Goal: Task Accomplishment & Management: Manage account settings

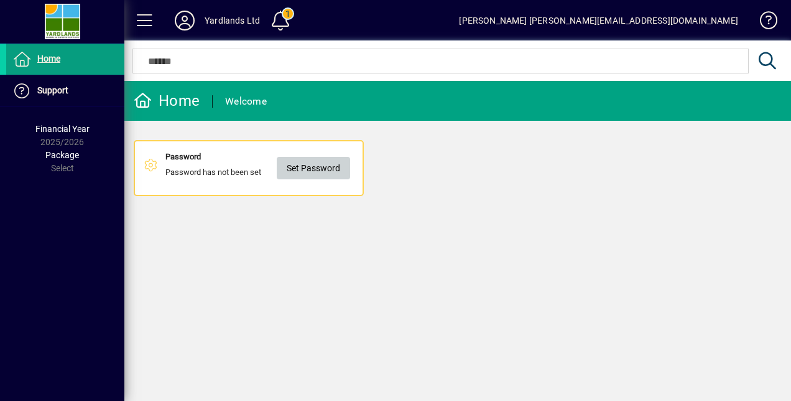
click at [312, 171] on span "Set Password" at bounding box center [314, 168] width 54 height 21
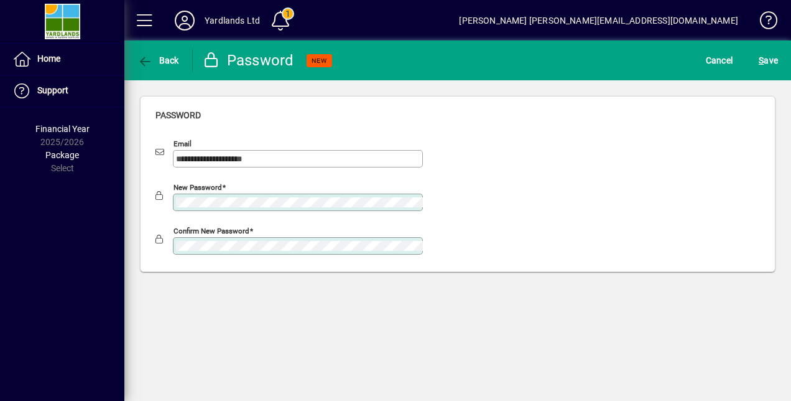
click at [519, 223] on div "Confirm new password" at bounding box center [458, 243] width 605 height 44
click at [771, 56] on span "S ave" at bounding box center [768, 60] width 19 height 20
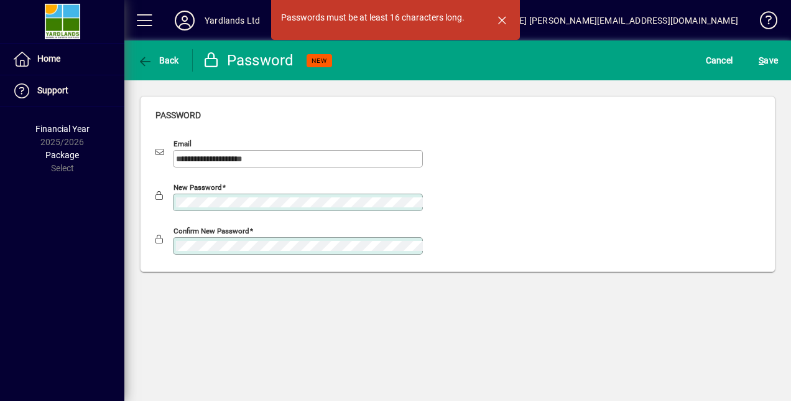
click at [126, 201] on div "**********" at bounding box center [457, 183] width 667 height 207
click at [767, 61] on span "S ave" at bounding box center [768, 60] width 19 height 20
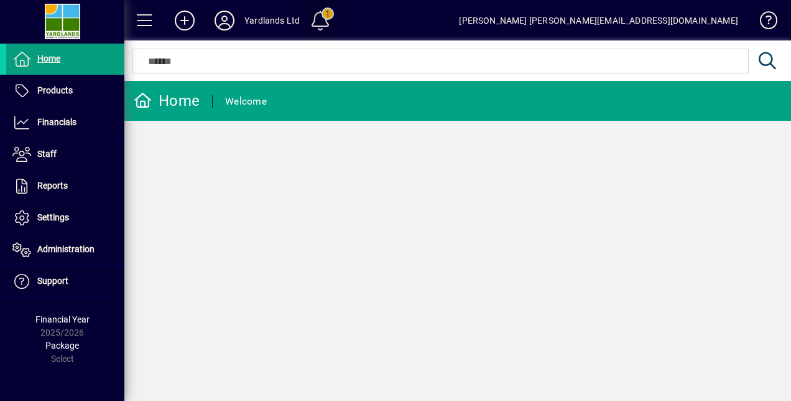
click at [317, 9] on span at bounding box center [320, 21] width 30 height 30
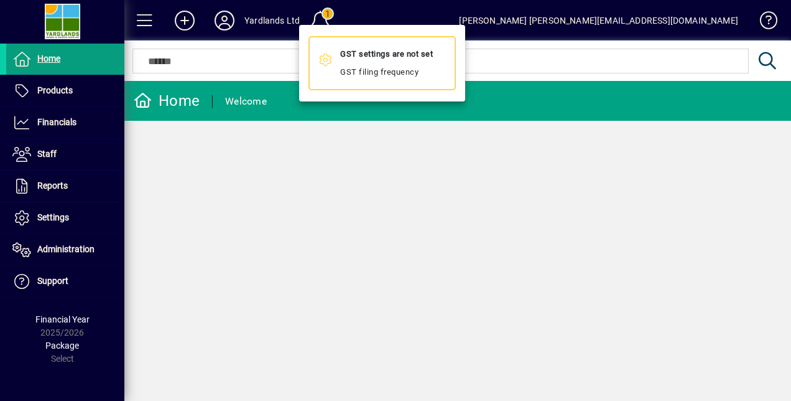
click at [325, 62] on mat-icon at bounding box center [326, 61] width 15 height 15
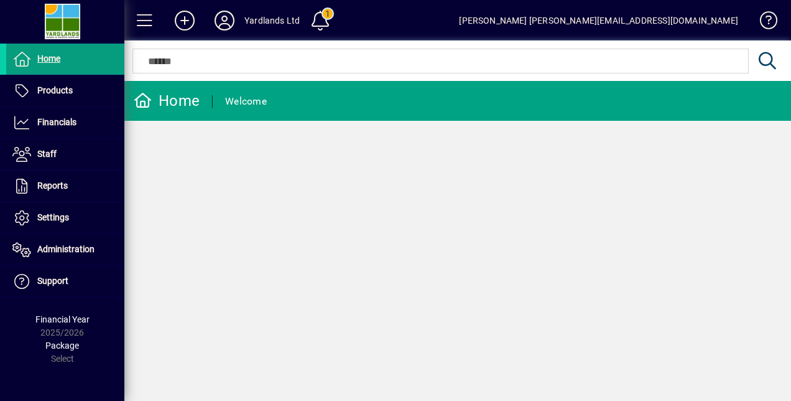
click at [324, 20] on span at bounding box center [320, 21] width 30 height 30
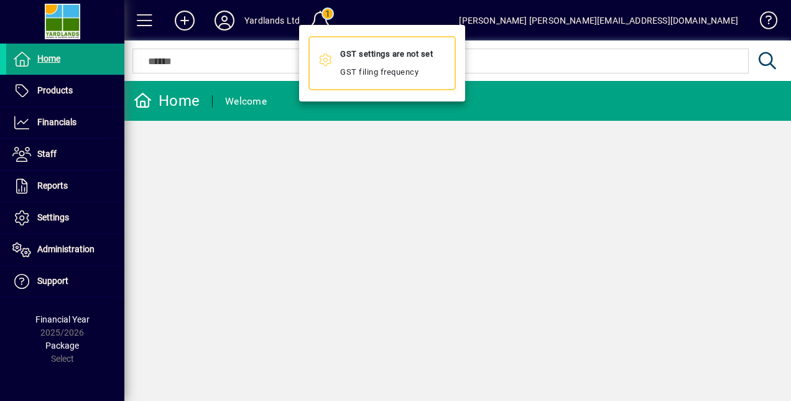
click at [389, 74] on div "GST settings are not set GST filing frequency" at bounding box center [386, 63] width 93 height 33
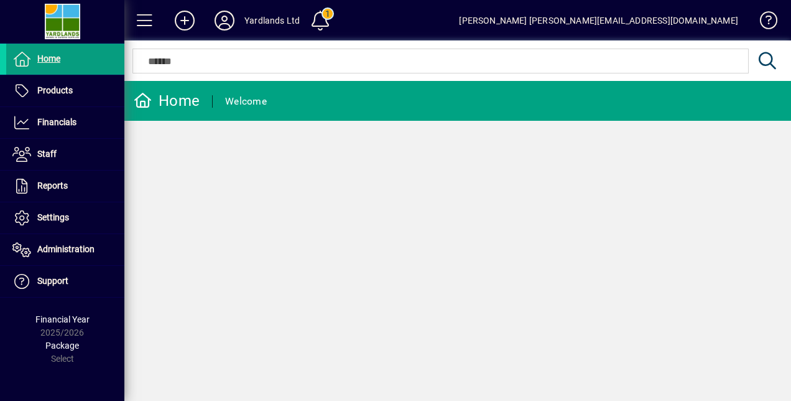
click at [327, 22] on span at bounding box center [320, 21] width 30 height 30
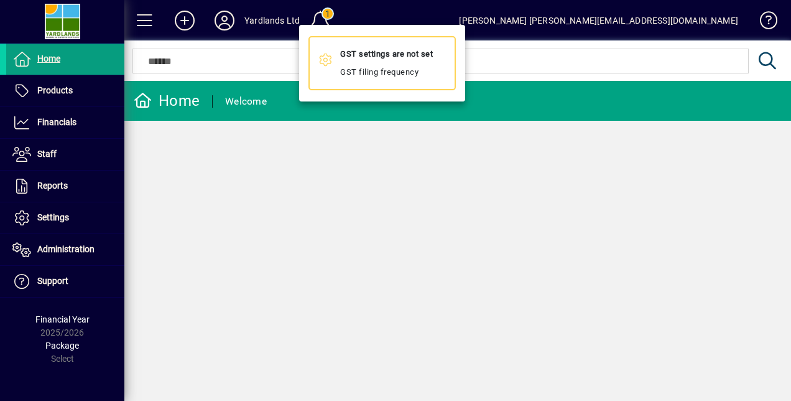
click at [322, 60] on mat-icon at bounding box center [326, 61] width 15 height 15
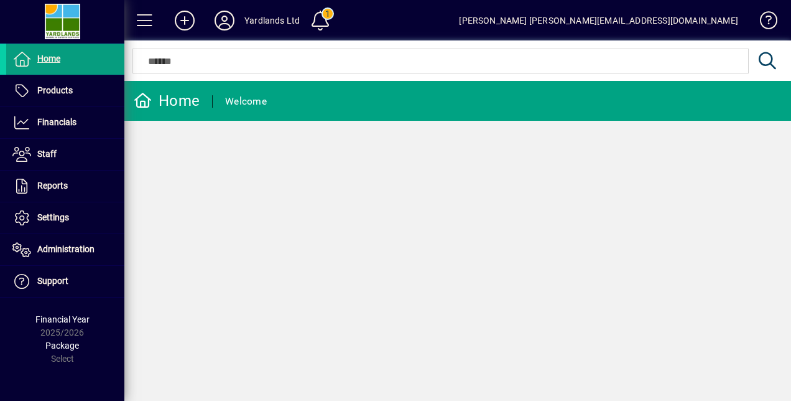
click at [45, 217] on span "Settings" at bounding box center [53, 217] width 32 height 10
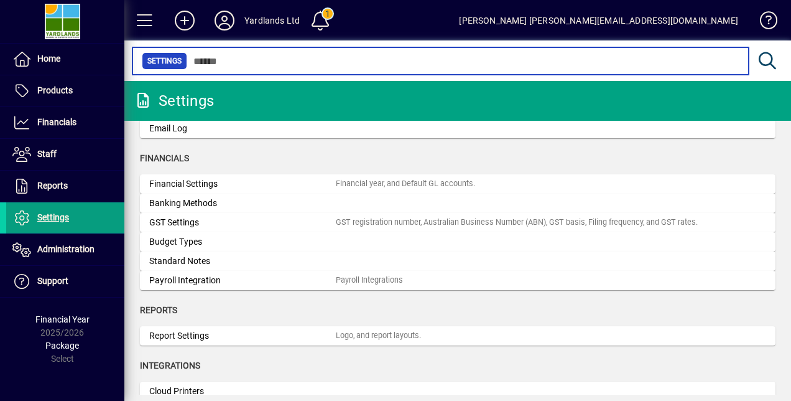
scroll to position [81, 0]
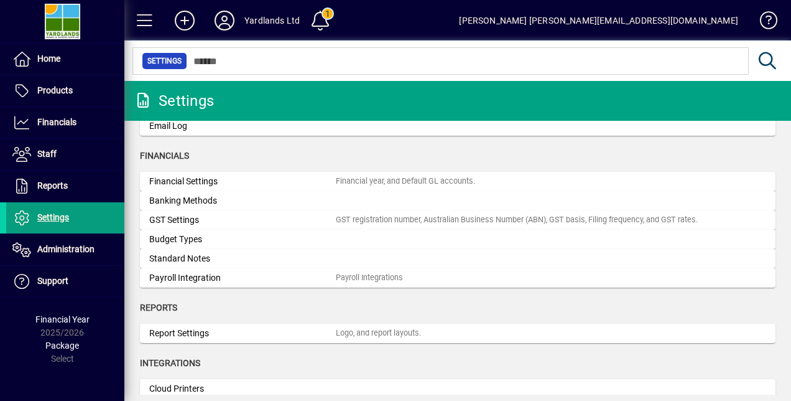
click at [382, 221] on div "GST registration number, Australian Business Number (ABN), GST basis, Filing fr…" at bounding box center [517, 220] width 362 height 12
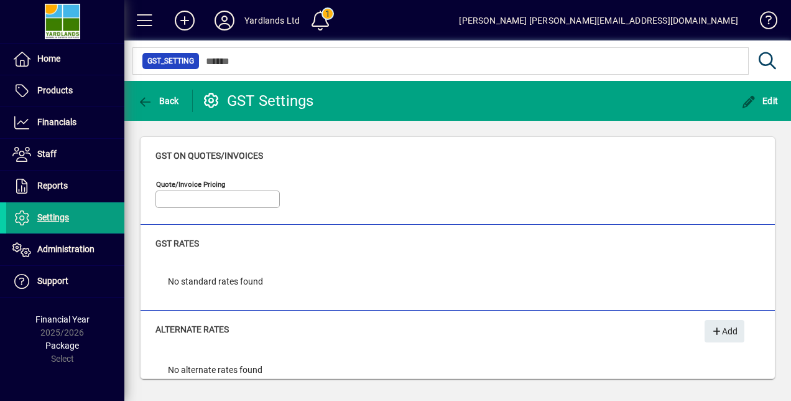
type input "**********"
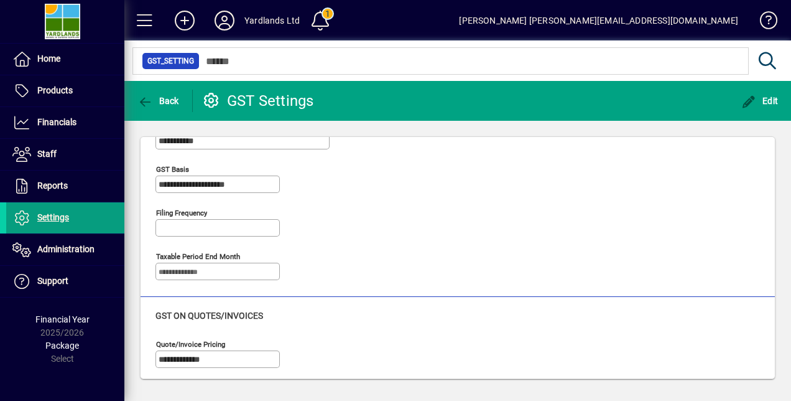
scroll to position [70, 0]
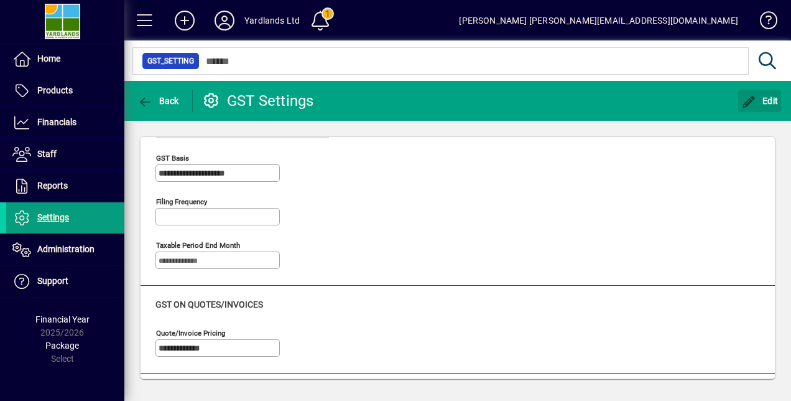
click at [765, 100] on span "Edit" at bounding box center [760, 101] width 37 height 10
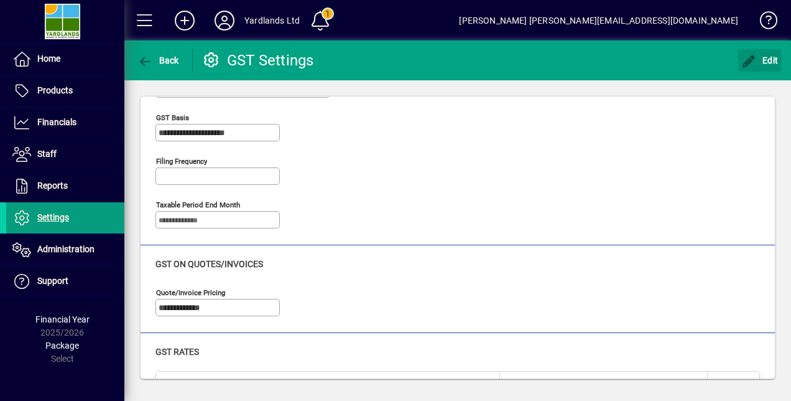
scroll to position [0, 0]
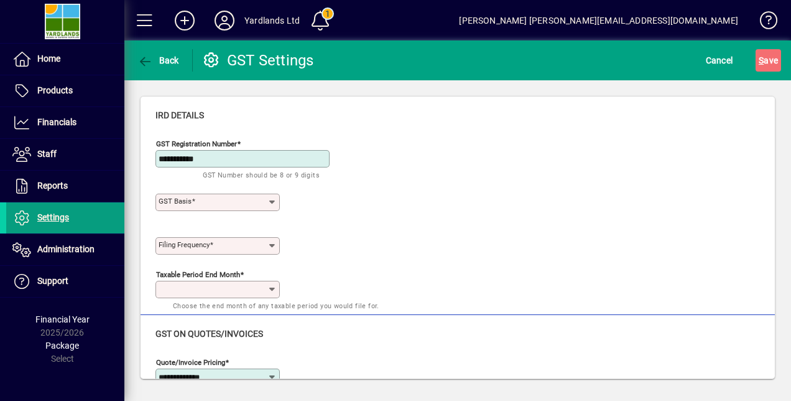
type input "**********"
click at [270, 245] on icon at bounding box center [273, 246] width 10 height 10
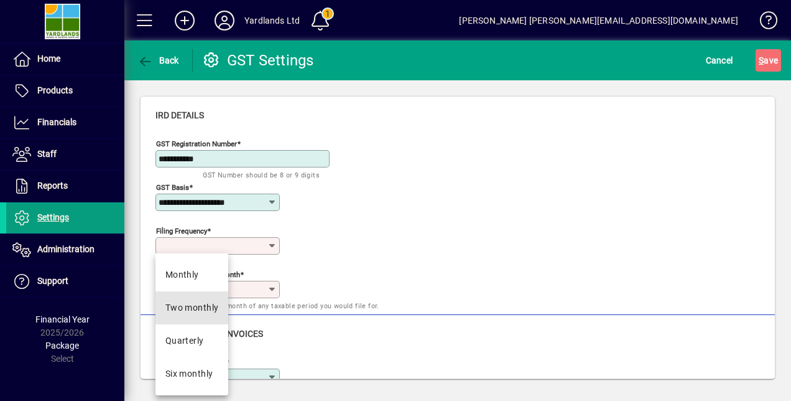
click at [197, 305] on div "Two monthly" at bounding box center [192, 307] width 54 height 13
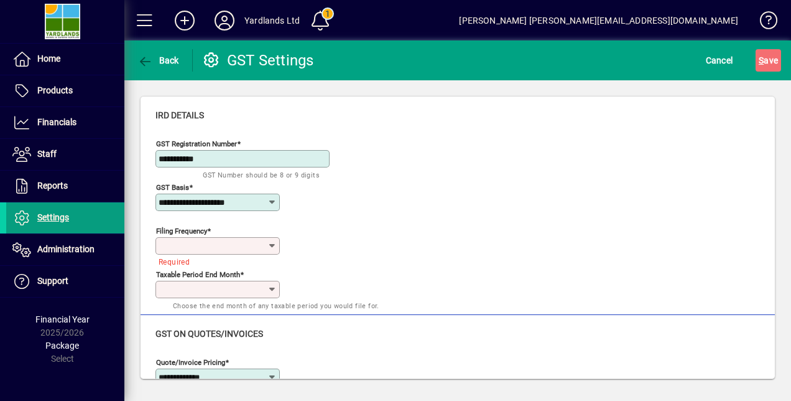
type input "**********"
click at [271, 284] on icon at bounding box center [273, 289] width 10 height 10
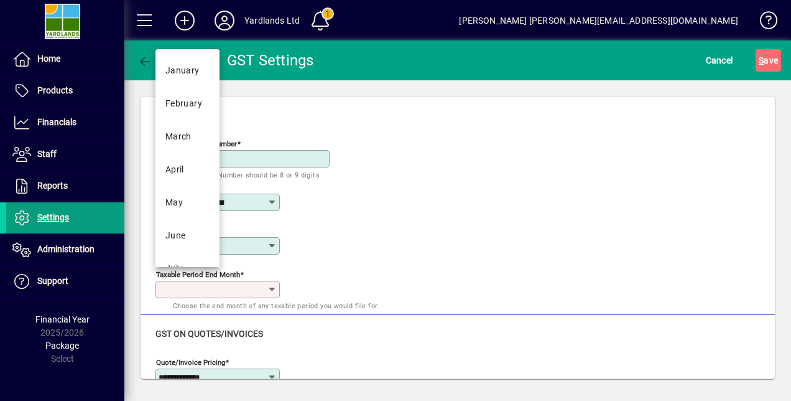
click at [198, 135] on mat-option "March" at bounding box center [188, 136] width 64 height 33
type input "*****"
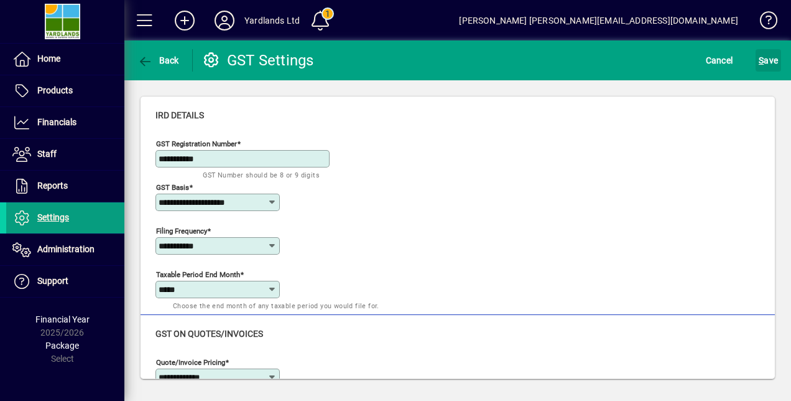
click at [769, 62] on span "S ave" at bounding box center [768, 60] width 19 height 20
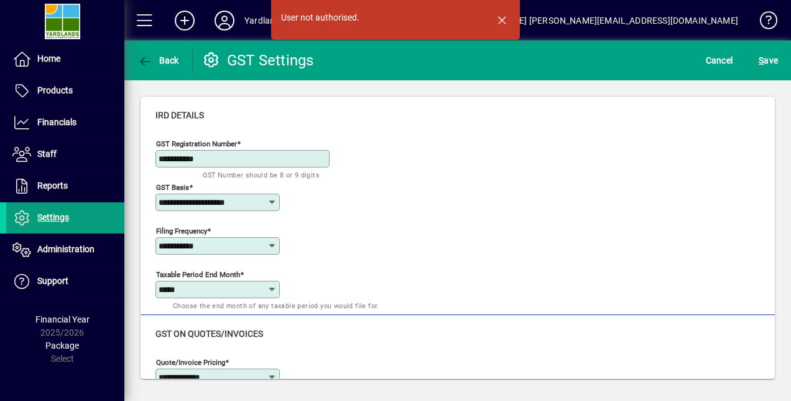
click at [769, 63] on span "S ave" at bounding box center [768, 60] width 19 height 20
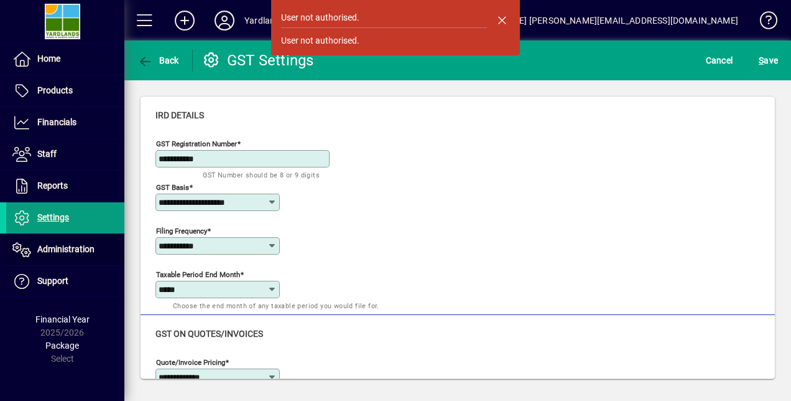
click at [54, 249] on span "Administration" at bounding box center [65, 249] width 57 height 10
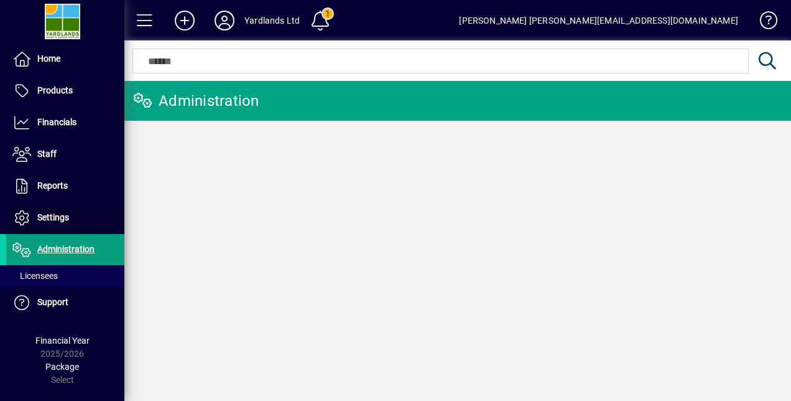
click at [55, 214] on span "Settings" at bounding box center [53, 217] width 32 height 10
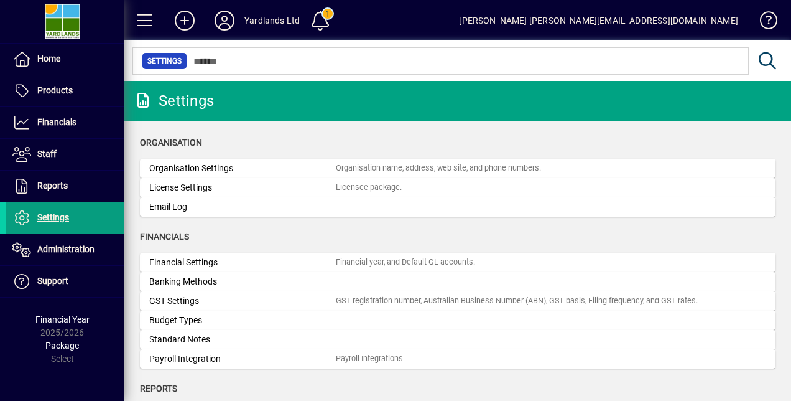
click at [329, 19] on span at bounding box center [320, 21] width 30 height 30
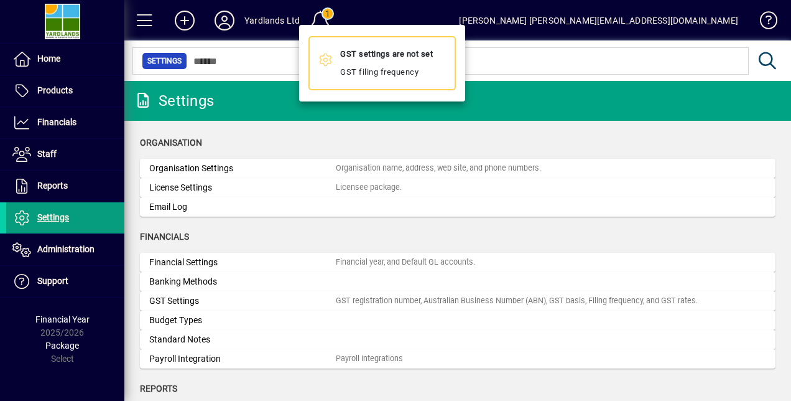
click at [44, 60] on div at bounding box center [395, 200] width 791 height 401
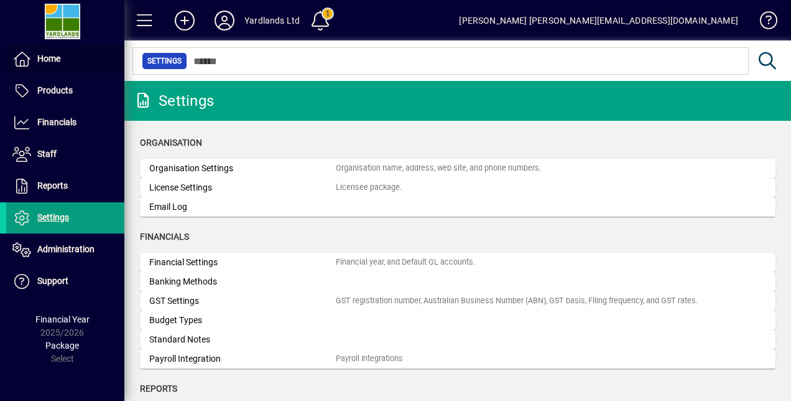
click at [44, 60] on span "Home" at bounding box center [48, 59] width 23 height 10
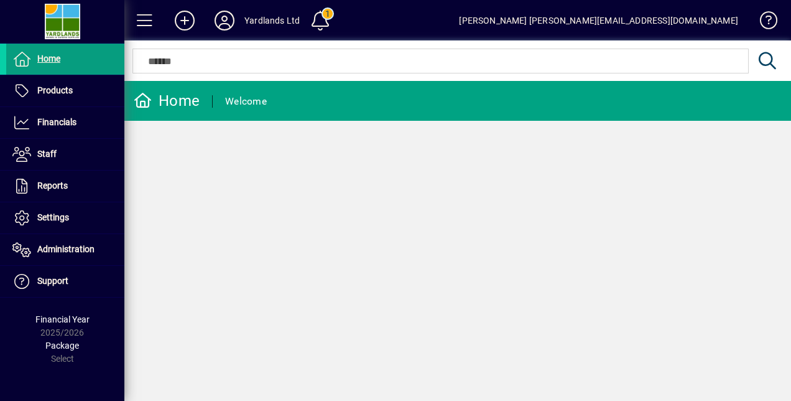
click at [649, 22] on div "[PERSON_NAME] [PERSON_NAME][EMAIL_ADDRESS][DOMAIN_NAME]" at bounding box center [598, 21] width 279 height 20
click at [770, 24] on span at bounding box center [763, 23] width 30 height 30
click at [62, 146] on span at bounding box center [65, 154] width 118 height 30
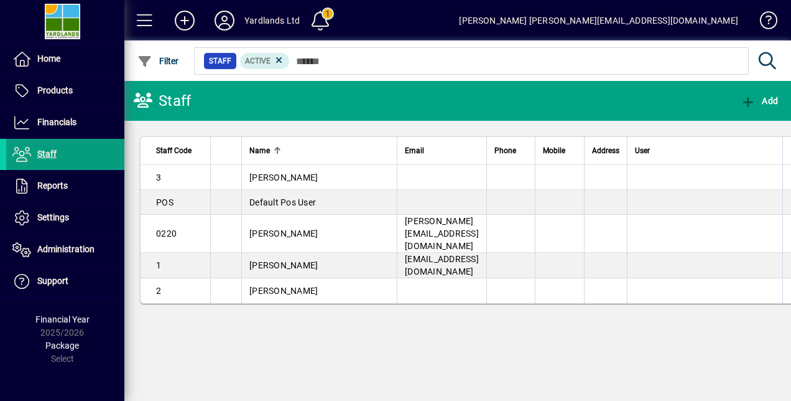
click at [276, 60] on icon at bounding box center [279, 60] width 11 height 11
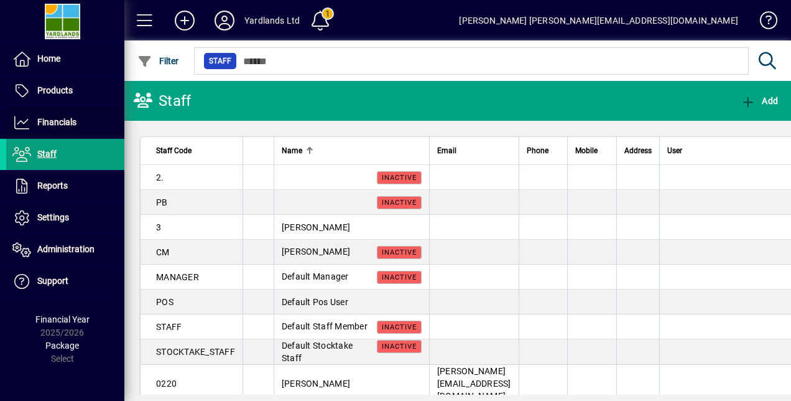
click at [57, 129] on span at bounding box center [65, 123] width 118 height 30
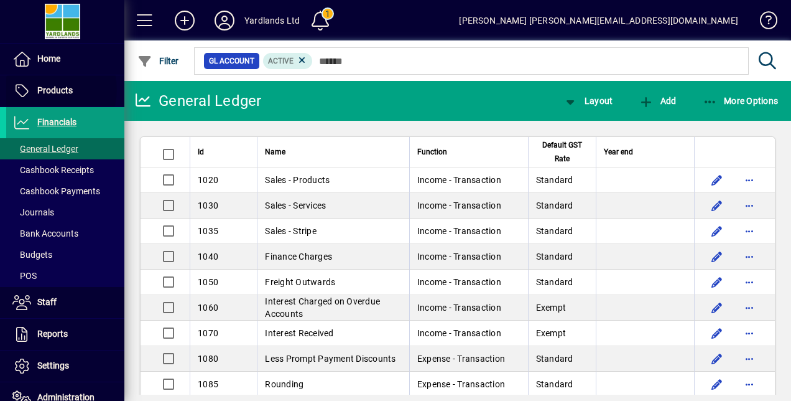
click at [50, 90] on span "Products" at bounding box center [54, 90] width 35 height 10
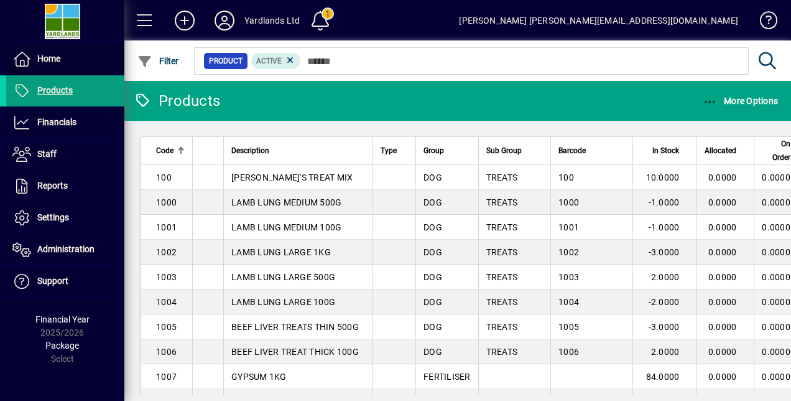
click at [49, 58] on span "Home" at bounding box center [48, 59] width 23 height 10
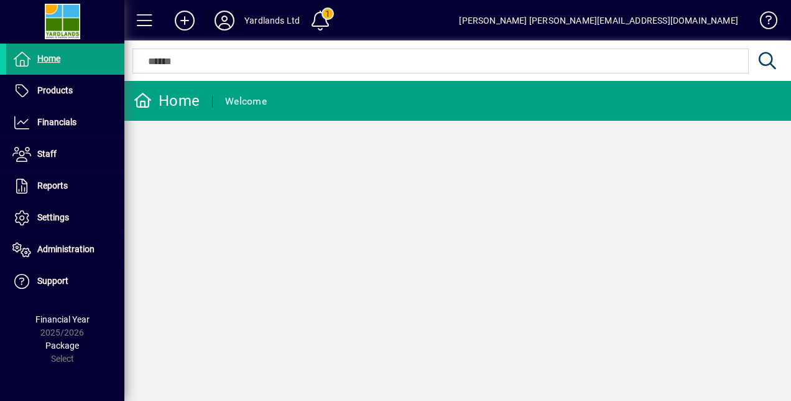
click at [226, 22] on icon at bounding box center [224, 21] width 25 height 20
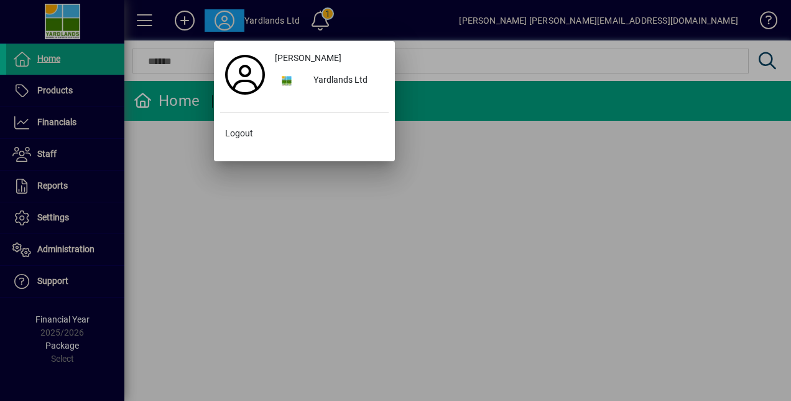
click at [307, 58] on span "[PERSON_NAME]" at bounding box center [308, 58] width 67 height 13
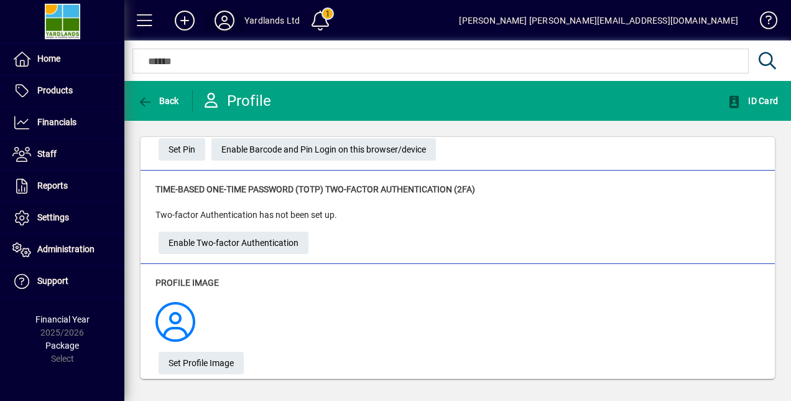
scroll to position [181, 0]
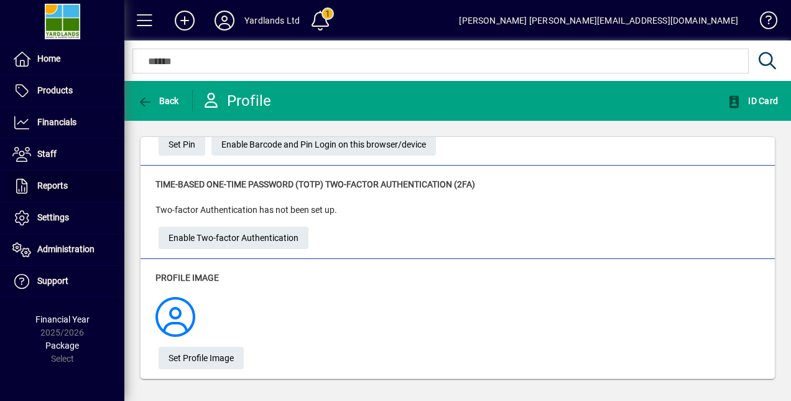
click at [59, 185] on span "Reports" at bounding box center [52, 185] width 30 height 10
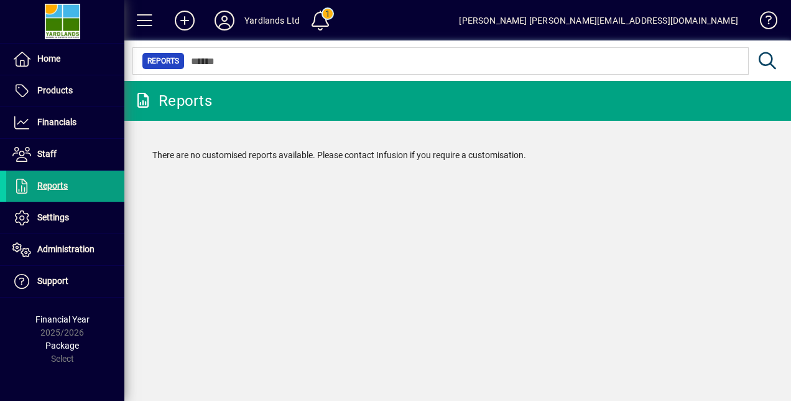
click at [58, 119] on span "Financials" at bounding box center [56, 122] width 39 height 10
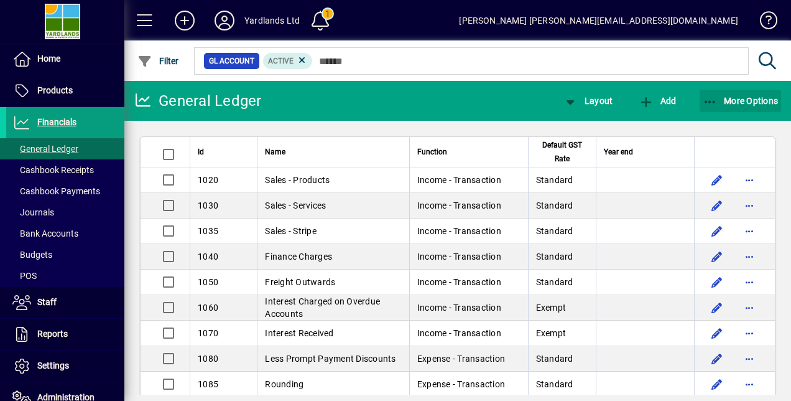
click at [709, 100] on icon "button" at bounding box center [711, 102] width 16 height 12
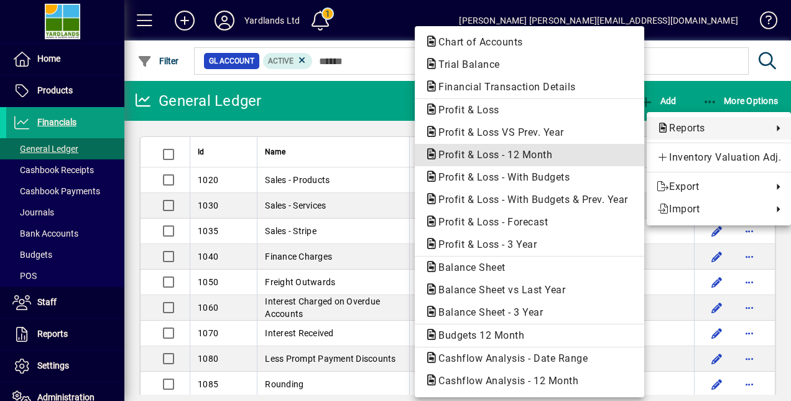
click at [530, 153] on span "Profit & Loss - 12 Month" at bounding box center [492, 155] width 134 height 12
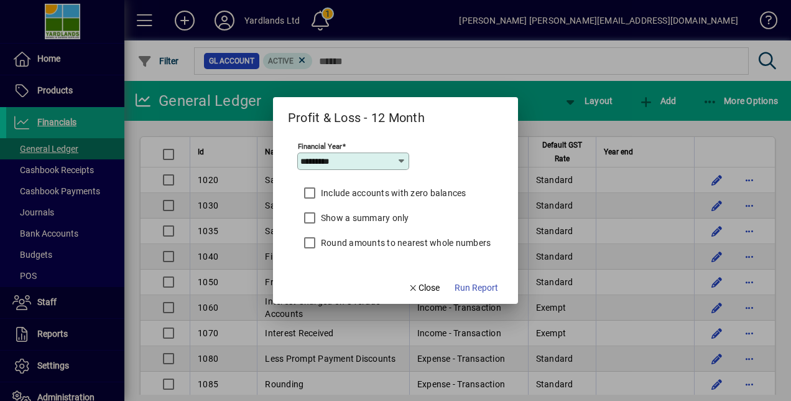
click at [403, 165] on icon at bounding box center [402, 161] width 10 height 10
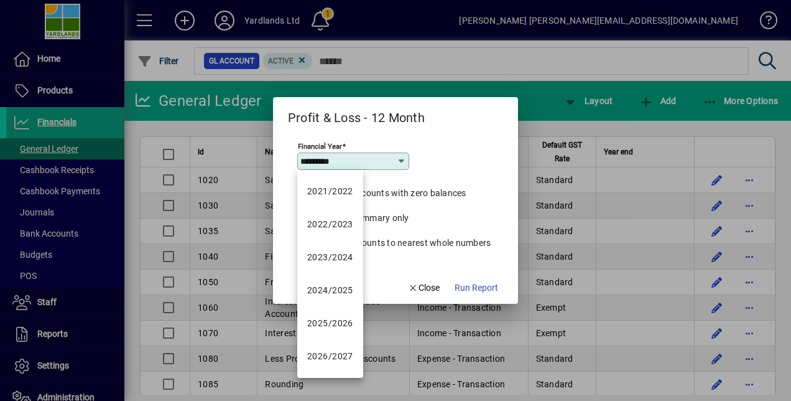
click at [335, 286] on div "2024/2025" at bounding box center [330, 290] width 46 height 13
type input "*********"
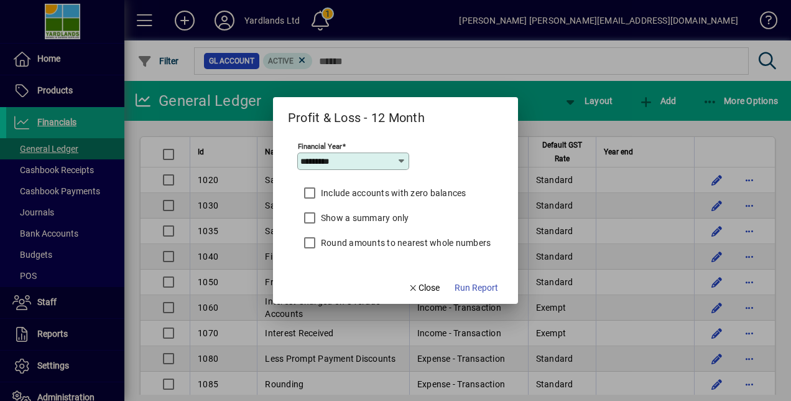
click at [475, 287] on span "Run Report" at bounding box center [477, 287] width 44 height 13
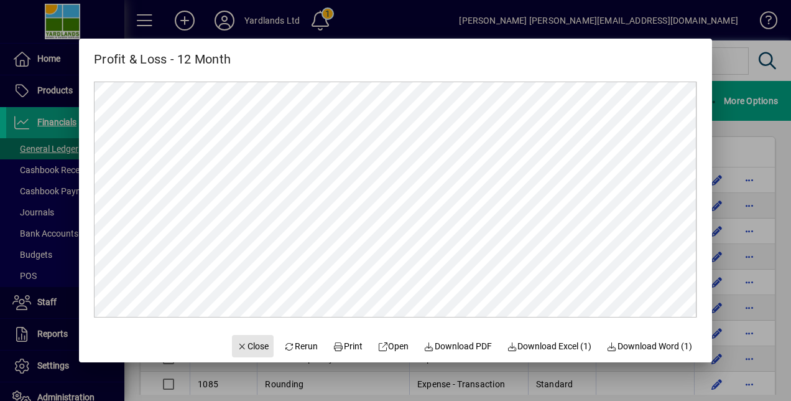
click at [239, 343] on span "Close" at bounding box center [253, 346] width 32 height 13
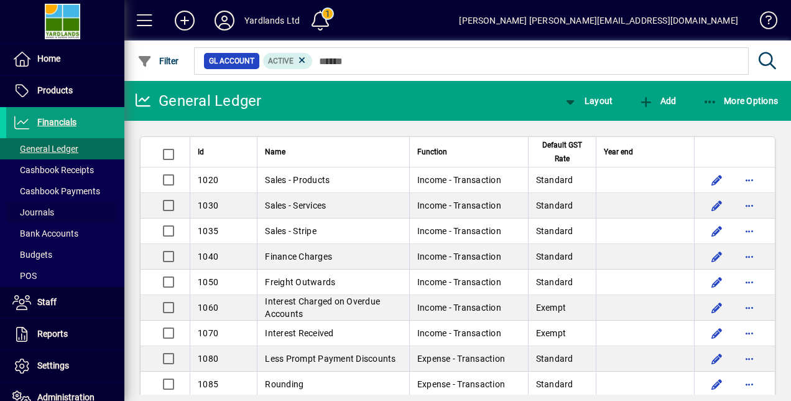
click at [41, 208] on span "Journals" at bounding box center [33, 212] width 42 height 10
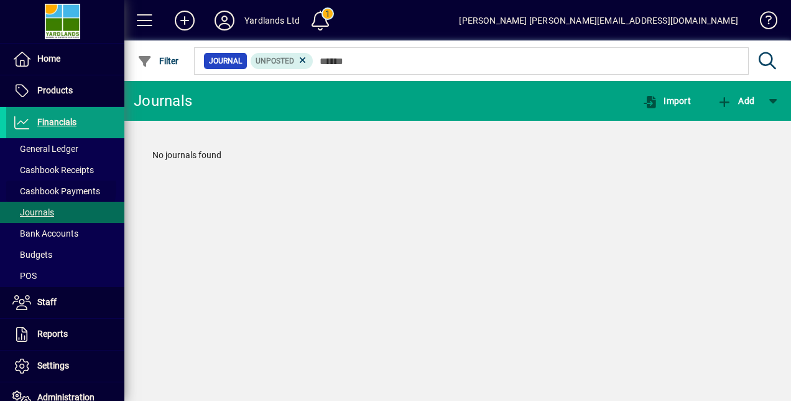
click at [59, 187] on span "Cashbook Payments" at bounding box center [56, 191] width 88 height 10
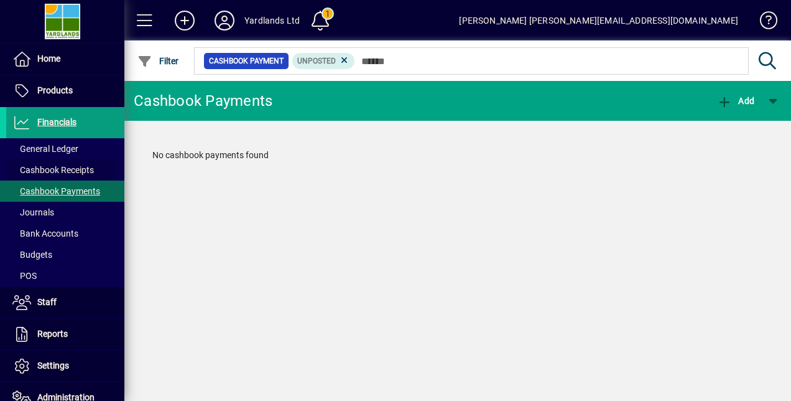
click at [55, 167] on span "Cashbook Receipts" at bounding box center [53, 170] width 82 height 10
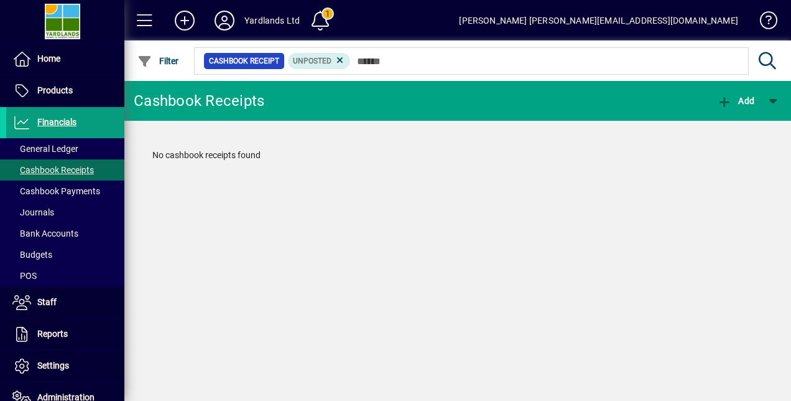
click at [54, 227] on span "Bank Accounts" at bounding box center [42, 233] width 72 height 13
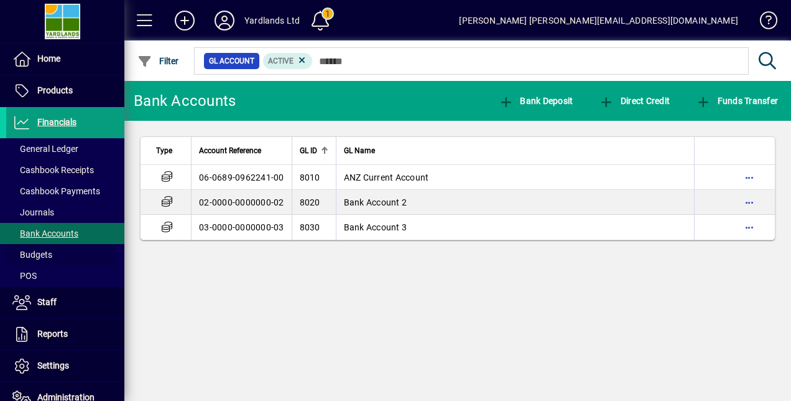
click at [45, 255] on span "Budgets" at bounding box center [32, 254] width 40 height 10
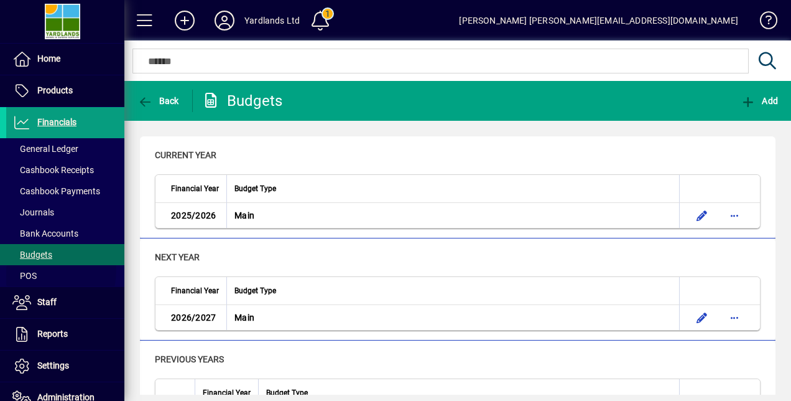
click at [33, 269] on span "POS" at bounding box center [21, 275] width 30 height 13
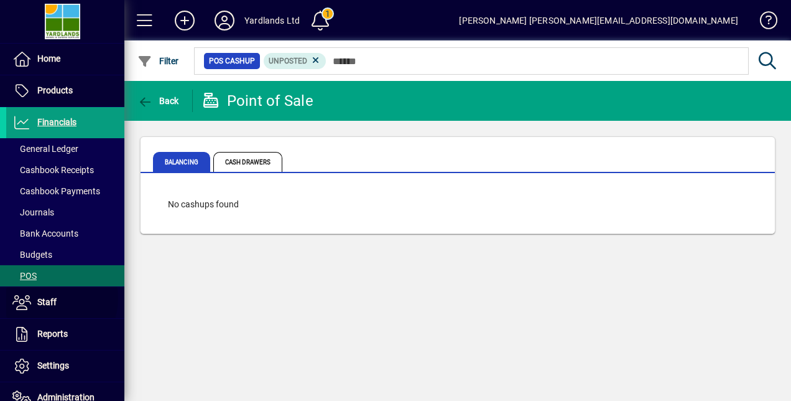
click at [50, 297] on span "Staff" at bounding box center [46, 302] width 19 height 10
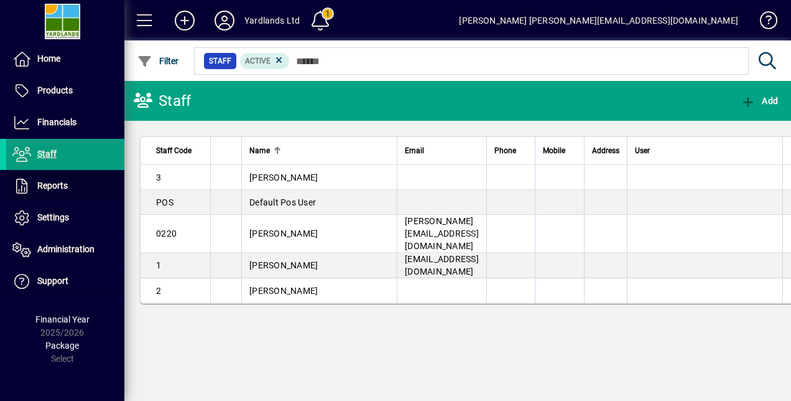
click at [54, 182] on span "Reports" at bounding box center [52, 185] width 30 height 10
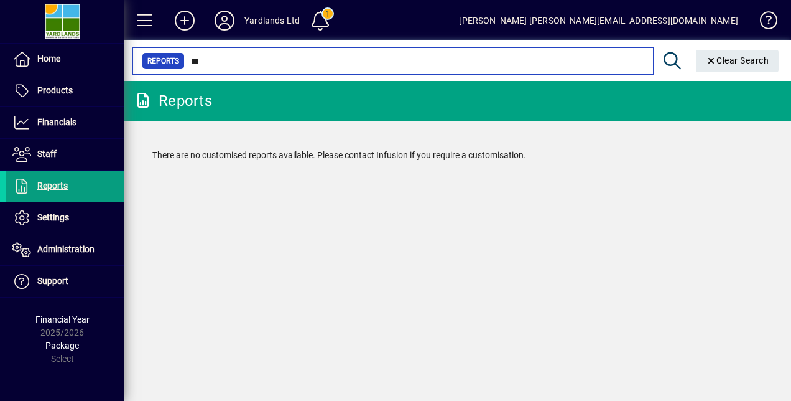
type input "*"
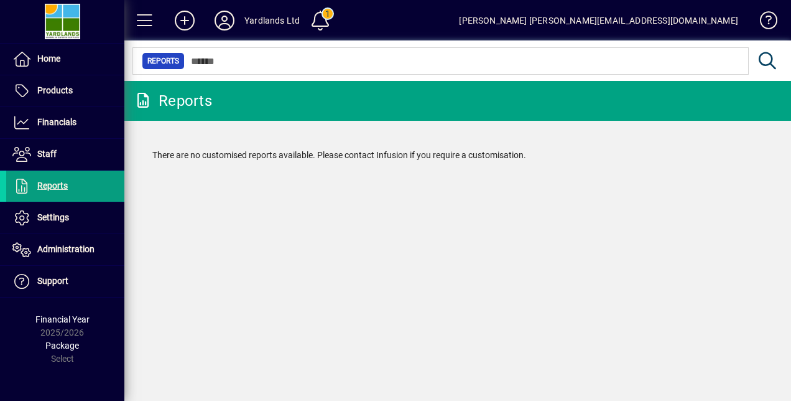
click at [55, 210] on span "Settings" at bounding box center [37, 217] width 63 height 15
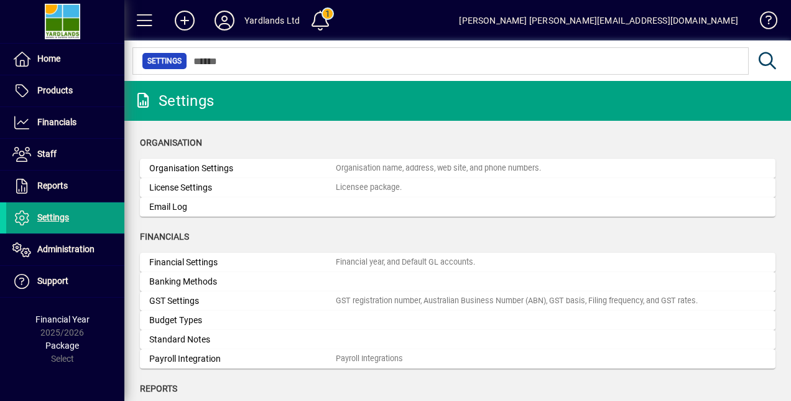
click at [70, 244] on span "Administration" at bounding box center [65, 249] width 57 height 10
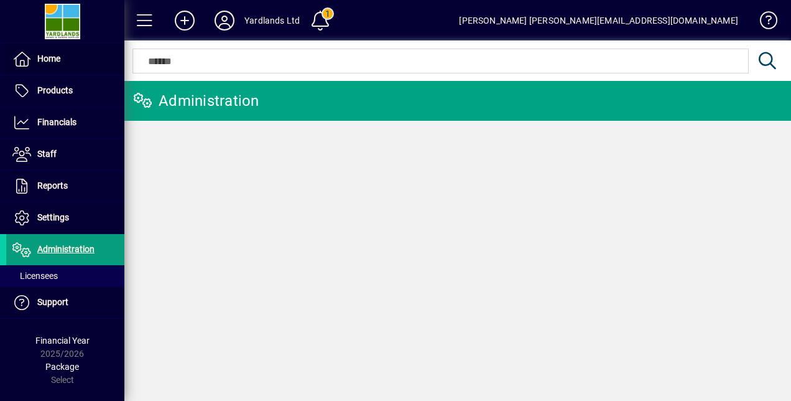
click at [49, 57] on span "Home" at bounding box center [48, 59] width 23 height 10
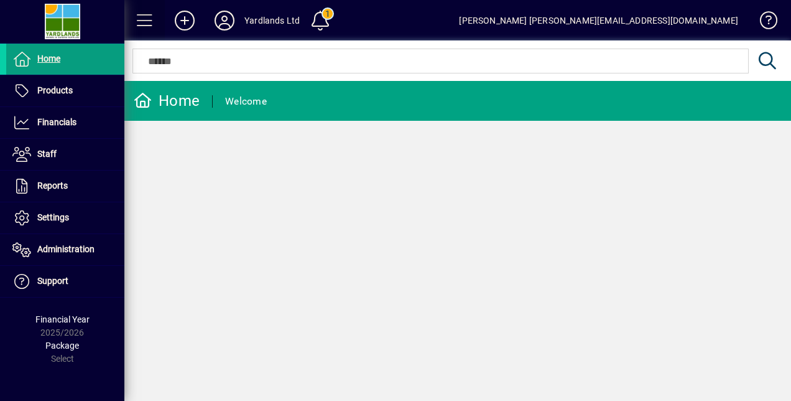
click at [146, 19] on span at bounding box center [145, 21] width 30 height 30
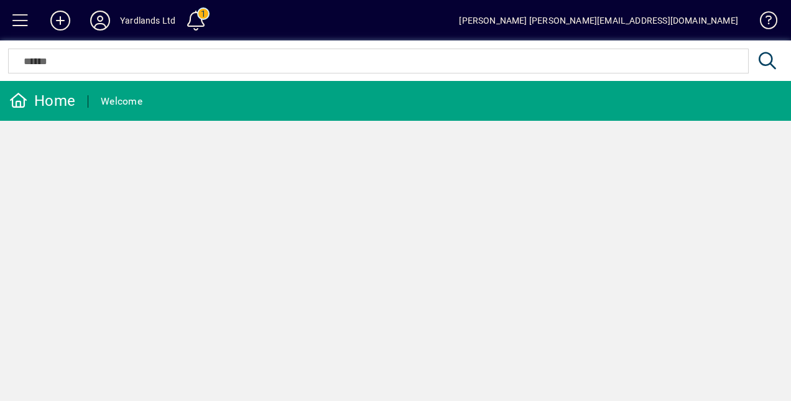
click at [18, 19] on span at bounding box center [21, 21] width 30 height 30
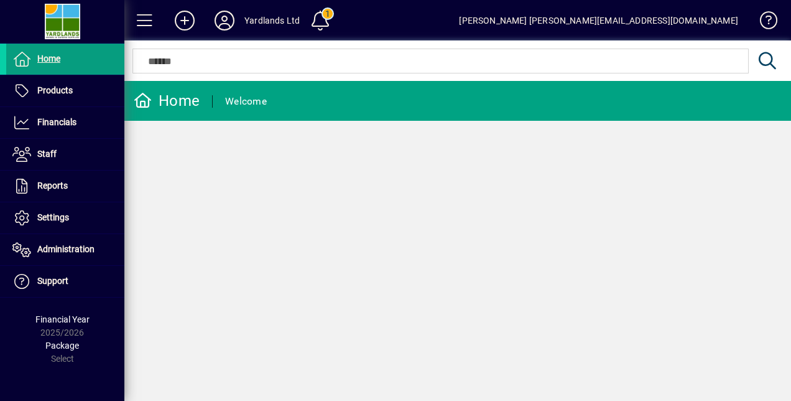
click at [189, 19] on icon at bounding box center [184, 21] width 25 height 20
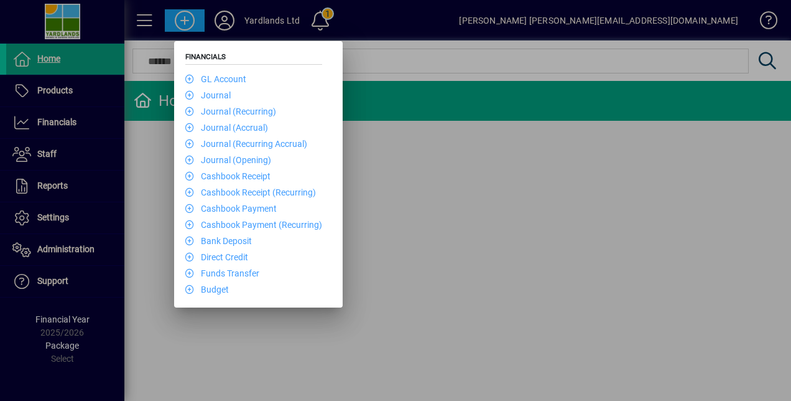
click at [226, 19] on div at bounding box center [395, 200] width 791 height 401
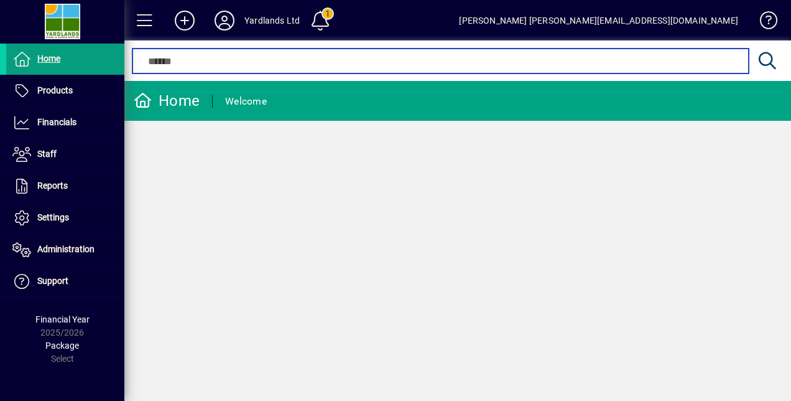
click at [180, 63] on input "text" at bounding box center [440, 61] width 597 height 15
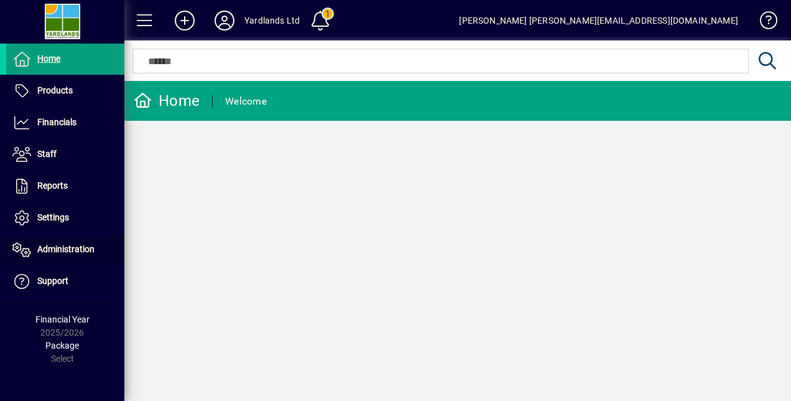
click at [56, 245] on span "Administration" at bounding box center [65, 249] width 57 height 10
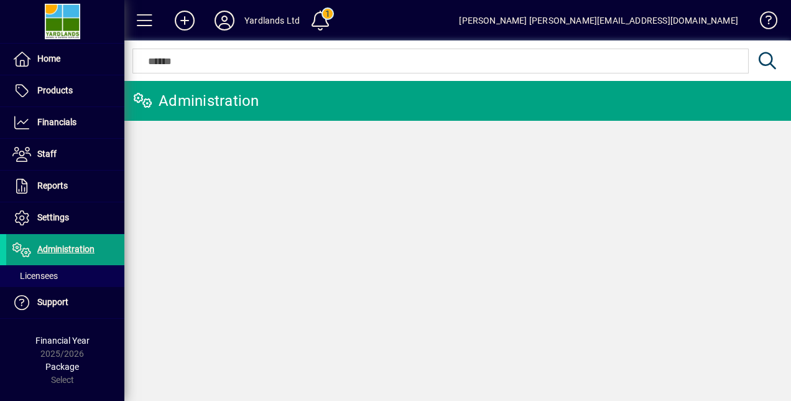
click at [35, 272] on span "Licensees" at bounding box center [34, 276] width 45 height 10
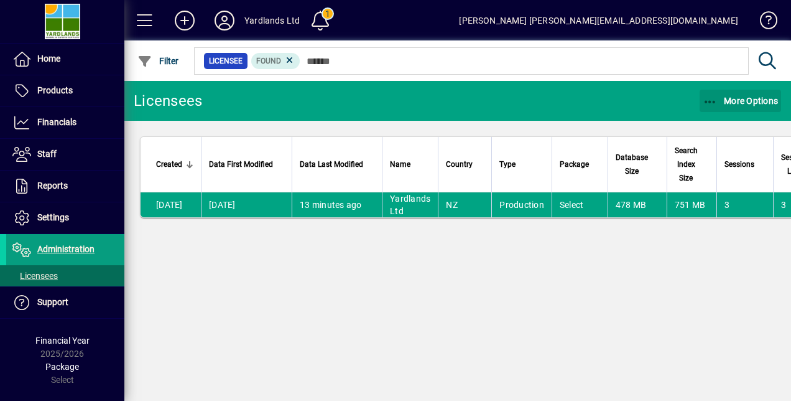
click at [712, 106] on icon "button" at bounding box center [711, 102] width 16 height 12
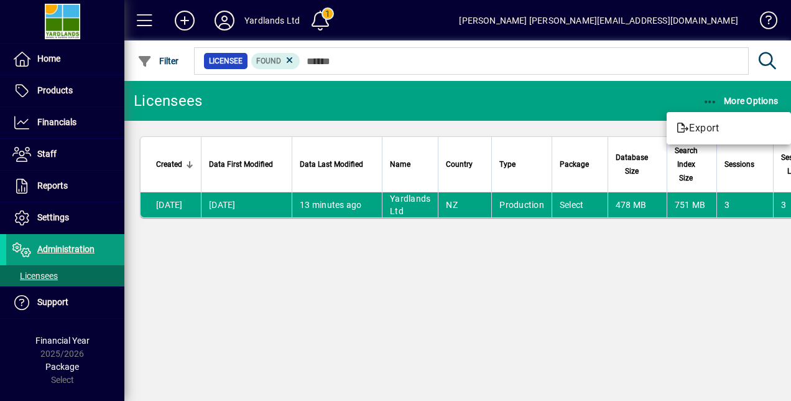
click at [753, 98] on div at bounding box center [395, 200] width 791 height 401
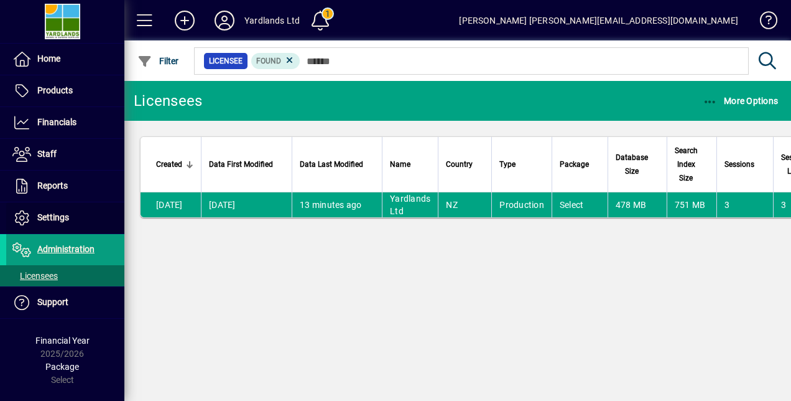
click at [50, 217] on span "Settings" at bounding box center [53, 217] width 32 height 10
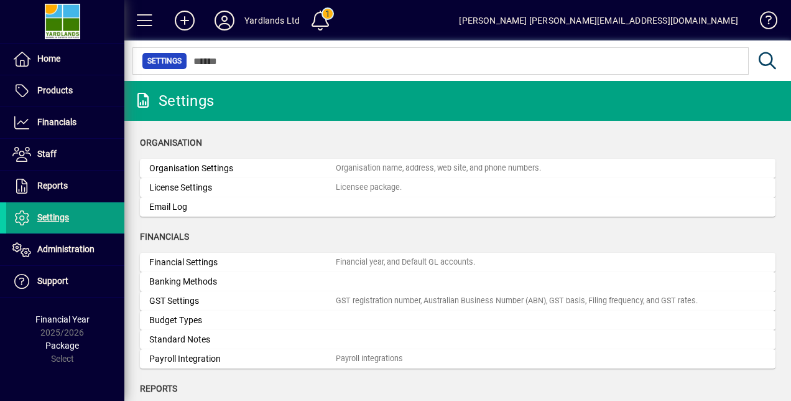
click at [193, 297] on div "GST Settings" at bounding box center [242, 300] width 187 height 13
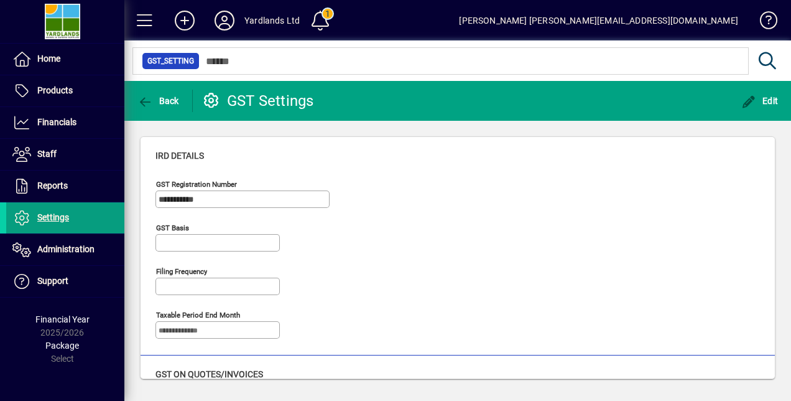
type input "**********"
click at [770, 96] on span "Edit" at bounding box center [760, 101] width 37 height 10
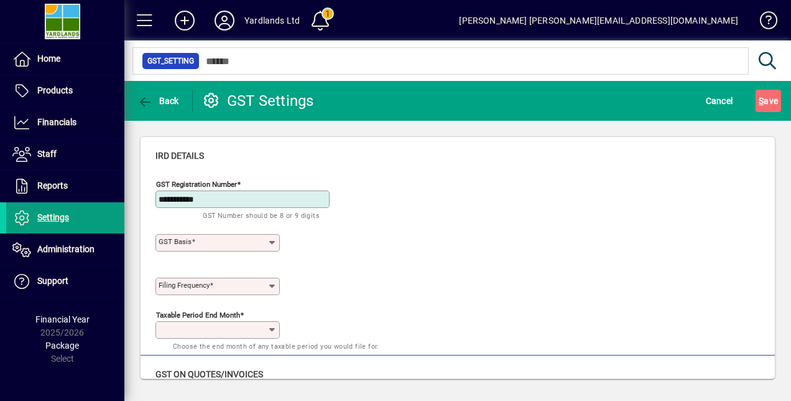
type input "**********"
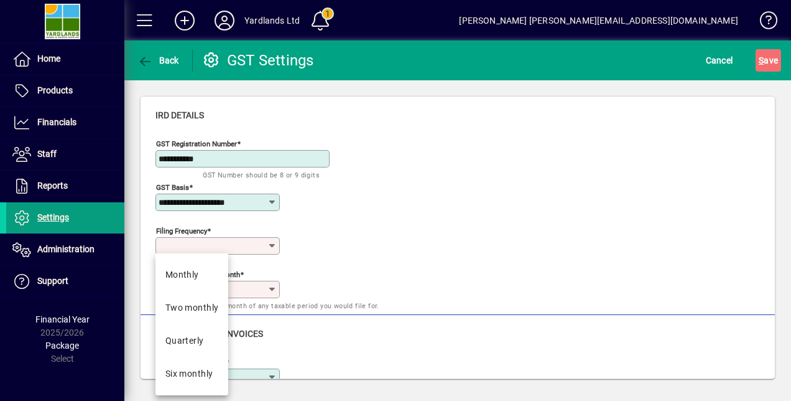
click at [231, 245] on input "Filing frequency" at bounding box center [213, 246] width 109 height 10
click at [208, 303] on div "Two monthly" at bounding box center [192, 307] width 54 height 13
type input "**********"
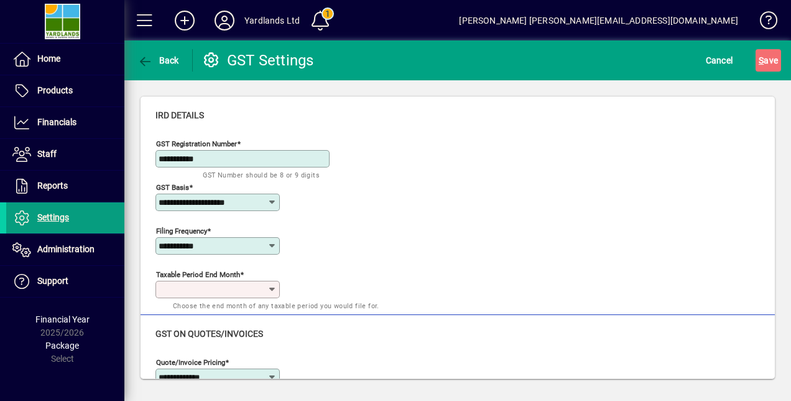
click at [245, 284] on input "Taxable period end month" at bounding box center [213, 289] width 109 height 10
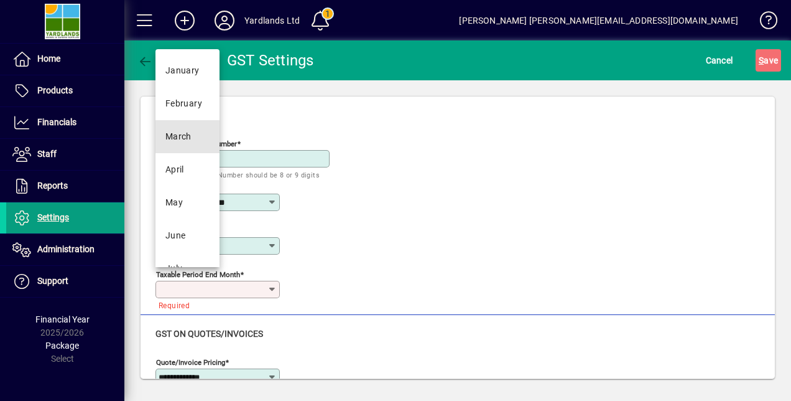
click at [180, 135] on div "March" at bounding box center [178, 136] width 26 height 13
type input "*****"
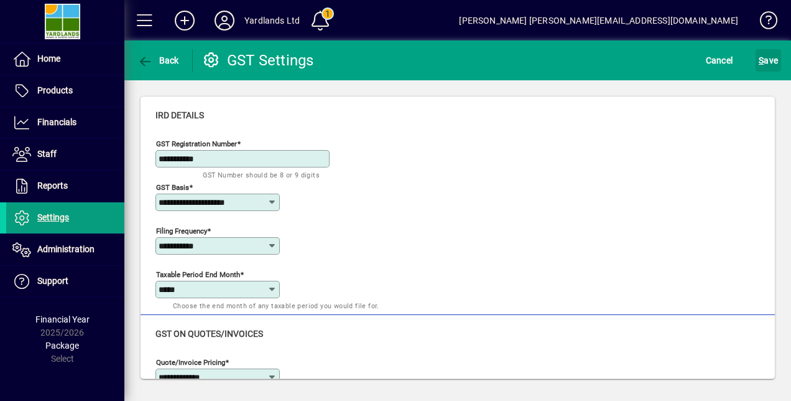
click at [769, 58] on span "S ave" at bounding box center [768, 60] width 19 height 20
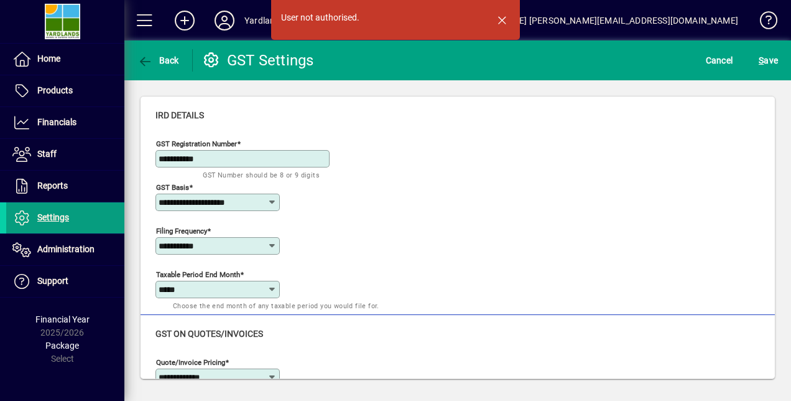
click at [769, 58] on span "S ave" at bounding box center [768, 60] width 19 height 20
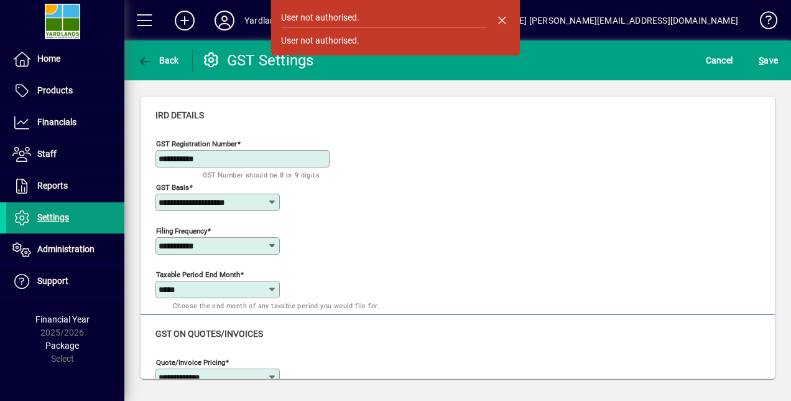
click at [210, 67] on icon at bounding box center [211, 59] width 19 height 15
click at [154, 58] on span "Back" at bounding box center [158, 60] width 42 height 10
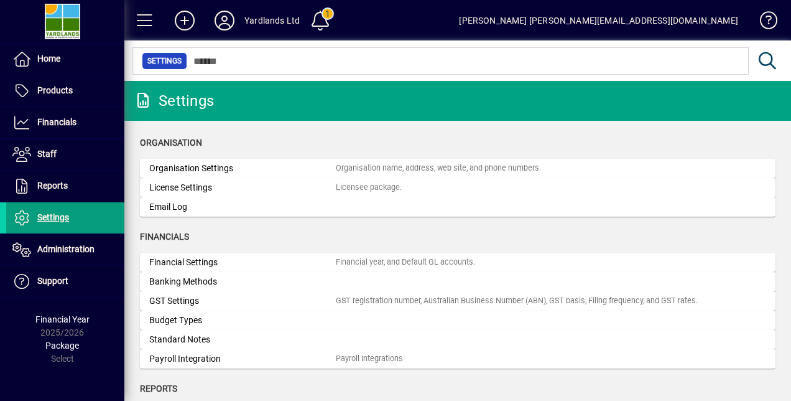
click at [209, 260] on div "Financial Settings" at bounding box center [242, 262] width 187 height 13
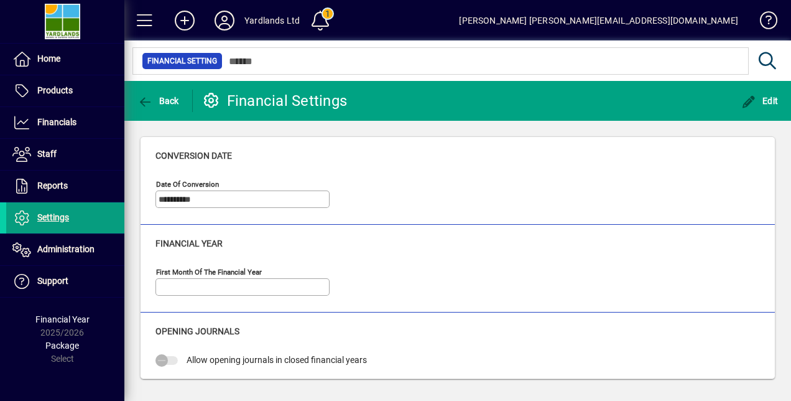
type input "*****"
type input "**********"
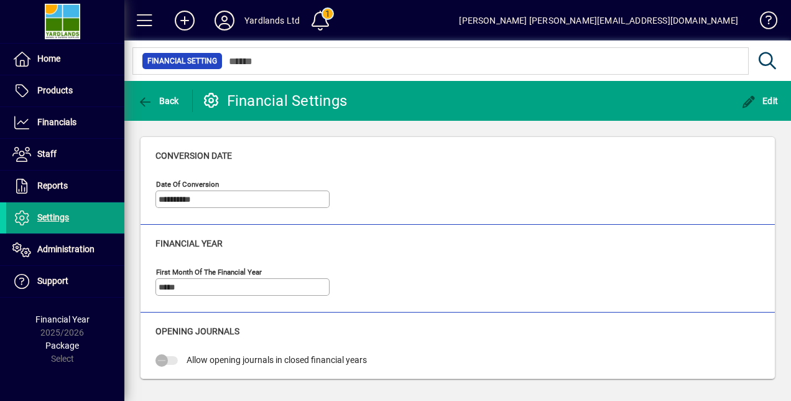
type input "**********"
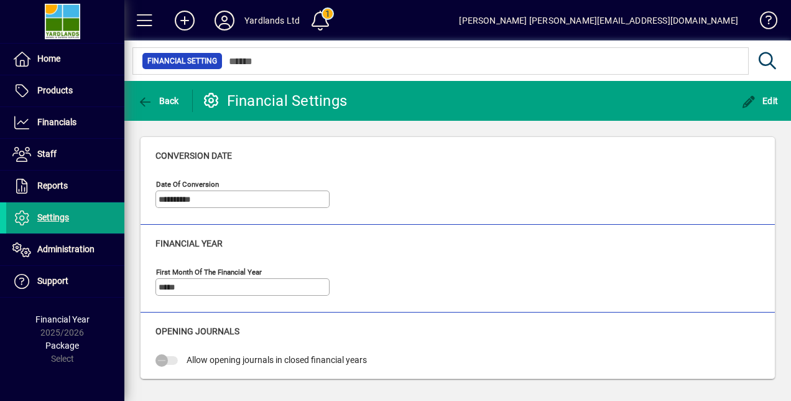
type input "**********"
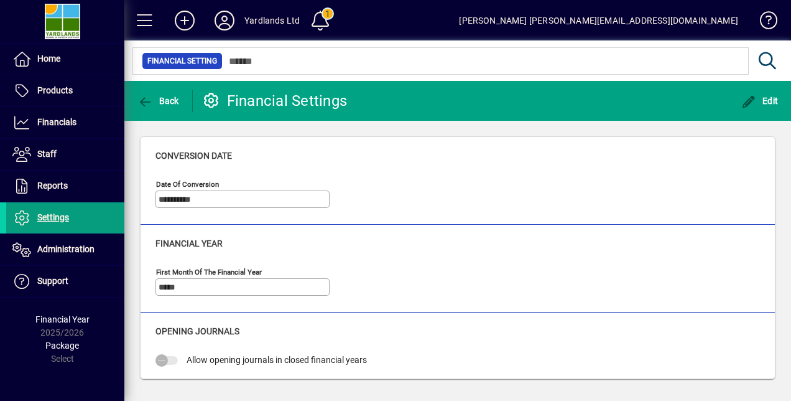
type input "**********"
click at [148, 103] on icon "button" at bounding box center [145, 102] width 16 height 12
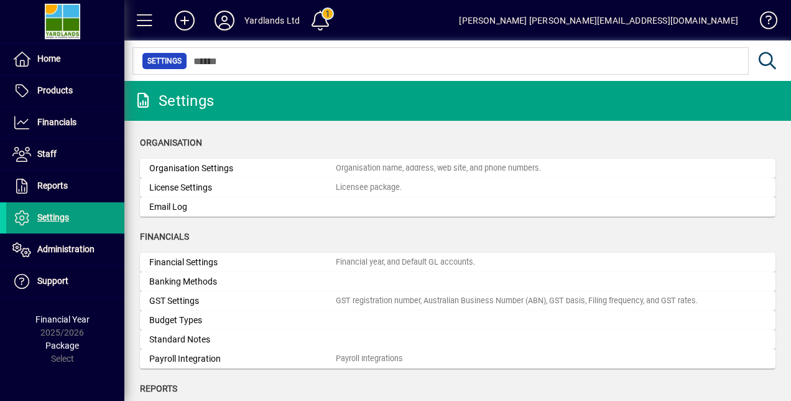
click at [201, 280] on div "Banking Methods" at bounding box center [242, 281] width 187 height 13
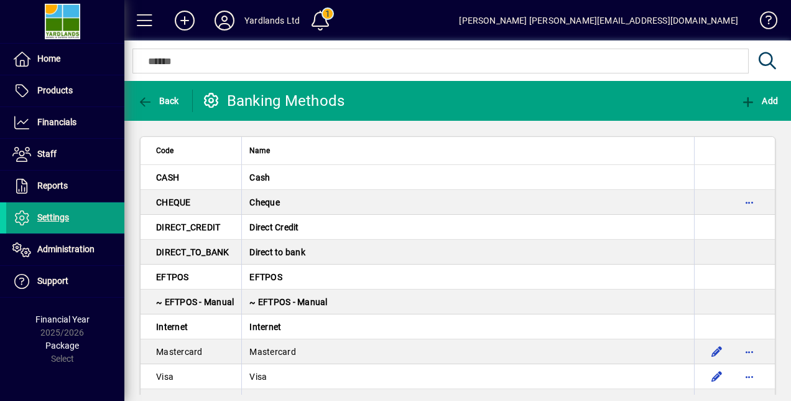
click at [157, 96] on span "Back" at bounding box center [158, 101] width 42 height 10
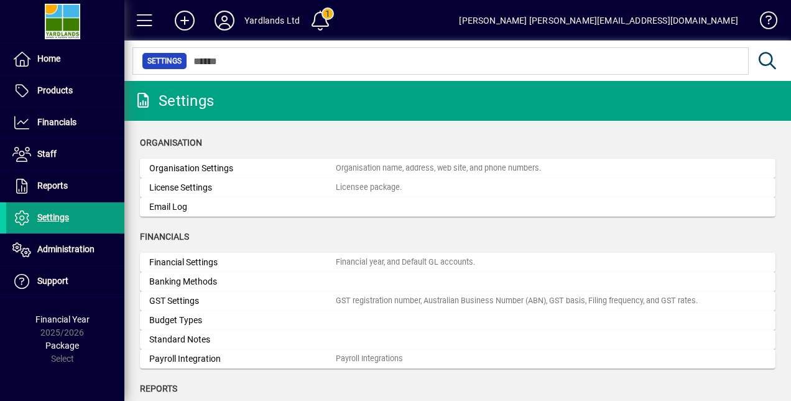
click at [210, 334] on div "Standard Notes" at bounding box center [242, 339] width 187 height 13
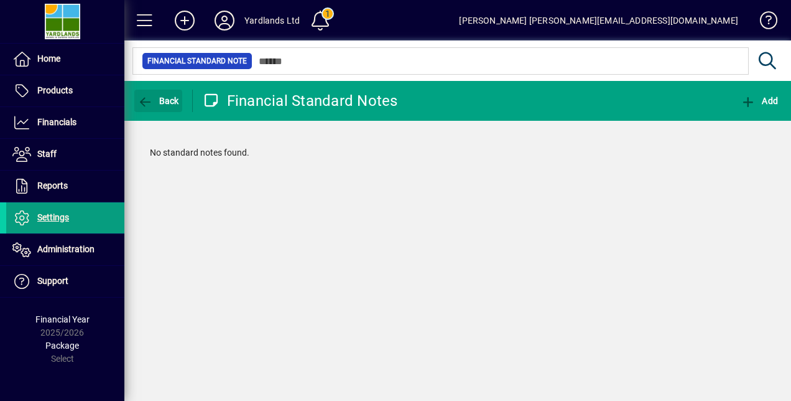
click at [146, 101] on icon "button" at bounding box center [145, 102] width 16 height 12
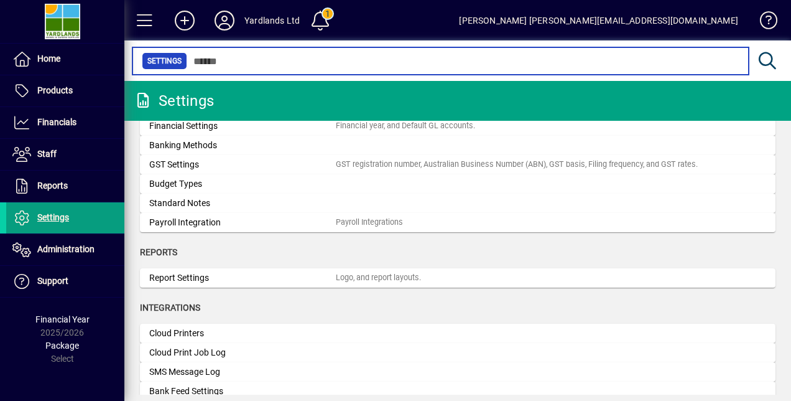
scroll to position [137, 0]
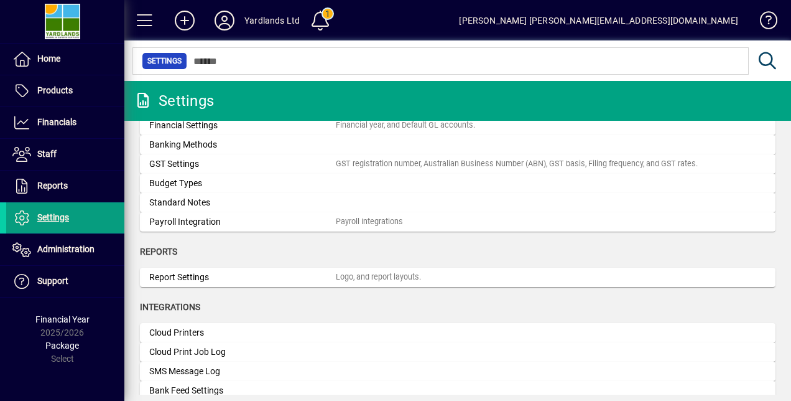
click at [175, 220] on div "Payroll Integration" at bounding box center [242, 221] width 187 height 13
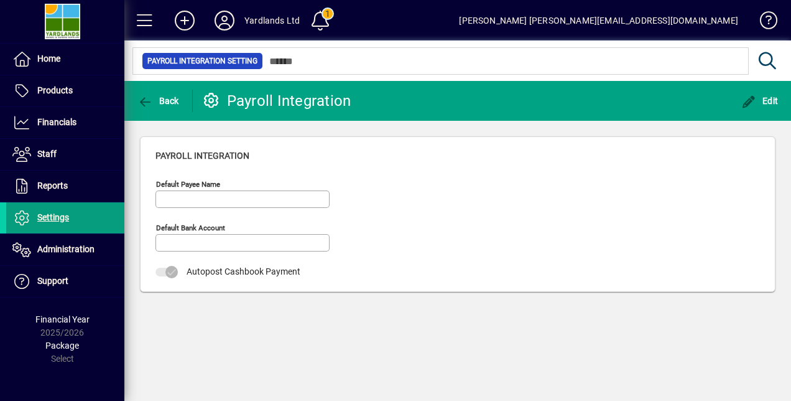
click at [156, 99] on span "Back" at bounding box center [158, 101] width 42 height 10
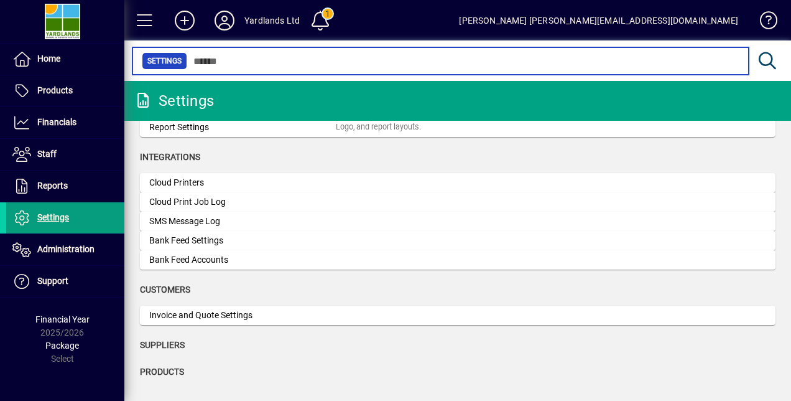
scroll to position [300, 0]
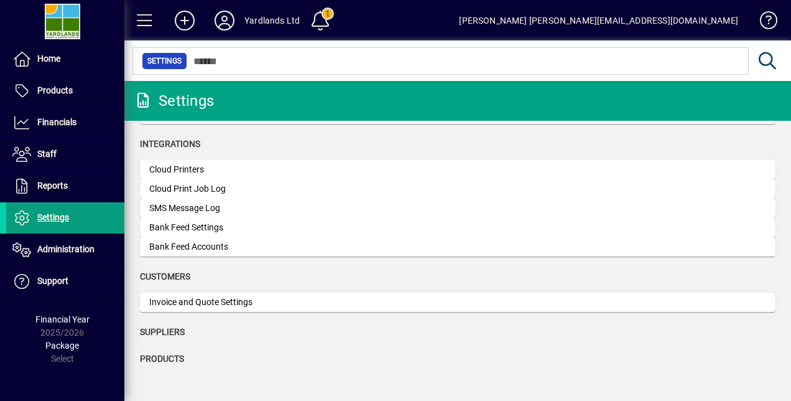
click at [74, 59] on span at bounding box center [65, 59] width 118 height 30
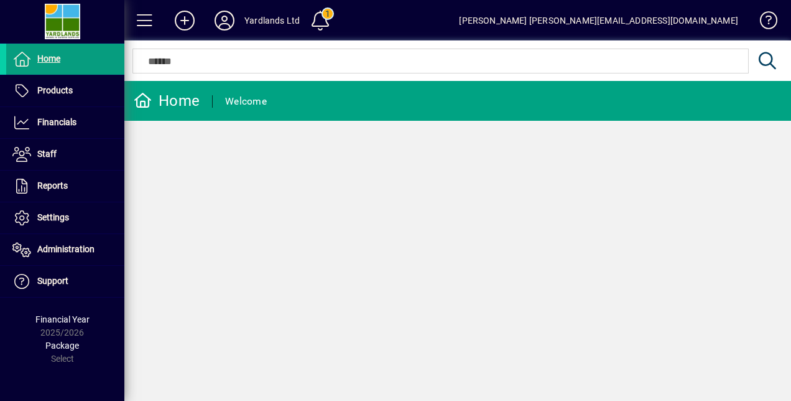
click at [674, 17] on div "[PERSON_NAME] [PERSON_NAME][EMAIL_ADDRESS][DOMAIN_NAME]" at bounding box center [598, 21] width 279 height 20
click at [223, 22] on icon at bounding box center [224, 21] width 25 height 20
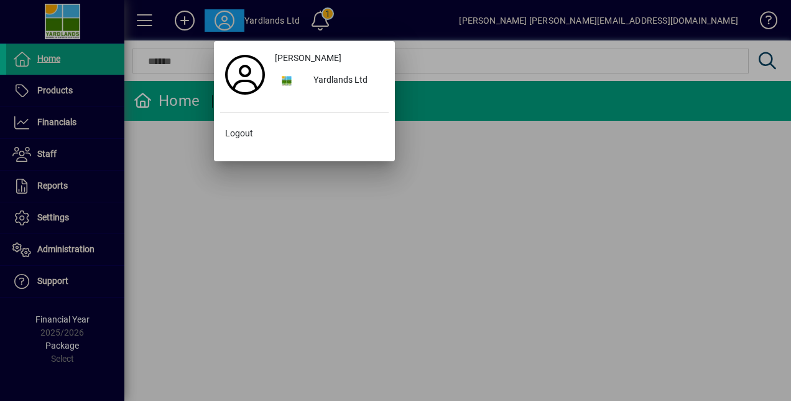
click at [326, 76] on div "Yardlands Ltd" at bounding box center [346, 81] width 85 height 22
click at [334, 77] on div "Yardlands Ltd" at bounding box center [346, 81] width 85 height 22
click at [319, 22] on div at bounding box center [395, 200] width 791 height 401
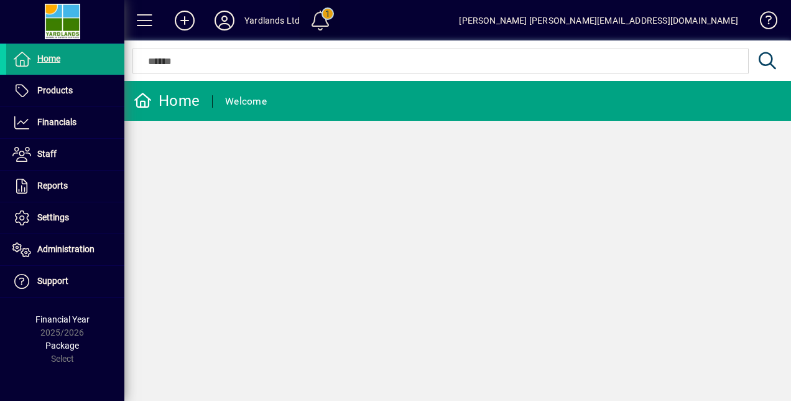
click at [319, 22] on span at bounding box center [320, 21] width 30 height 30
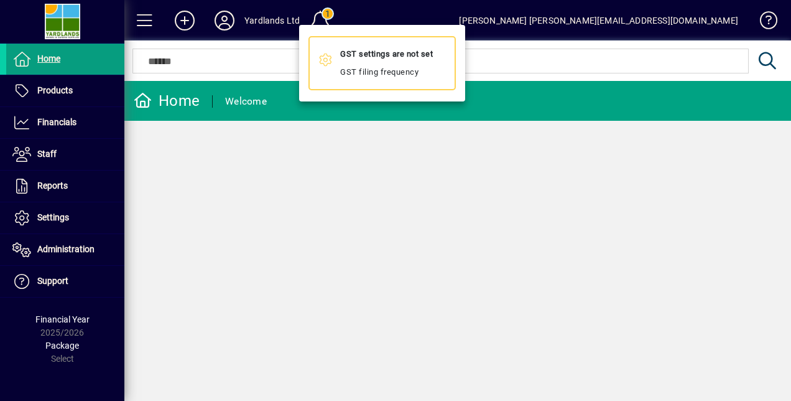
click at [326, 57] on mat-icon at bounding box center [326, 61] width 15 height 15
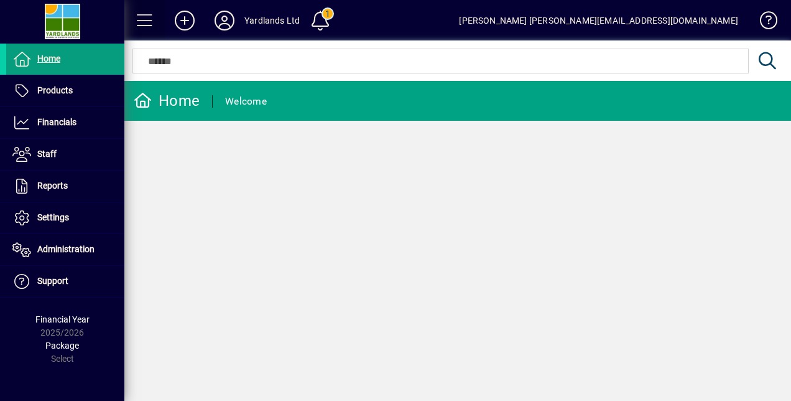
click at [149, 16] on span at bounding box center [145, 21] width 30 height 30
